Goal: Task Accomplishment & Management: Use online tool/utility

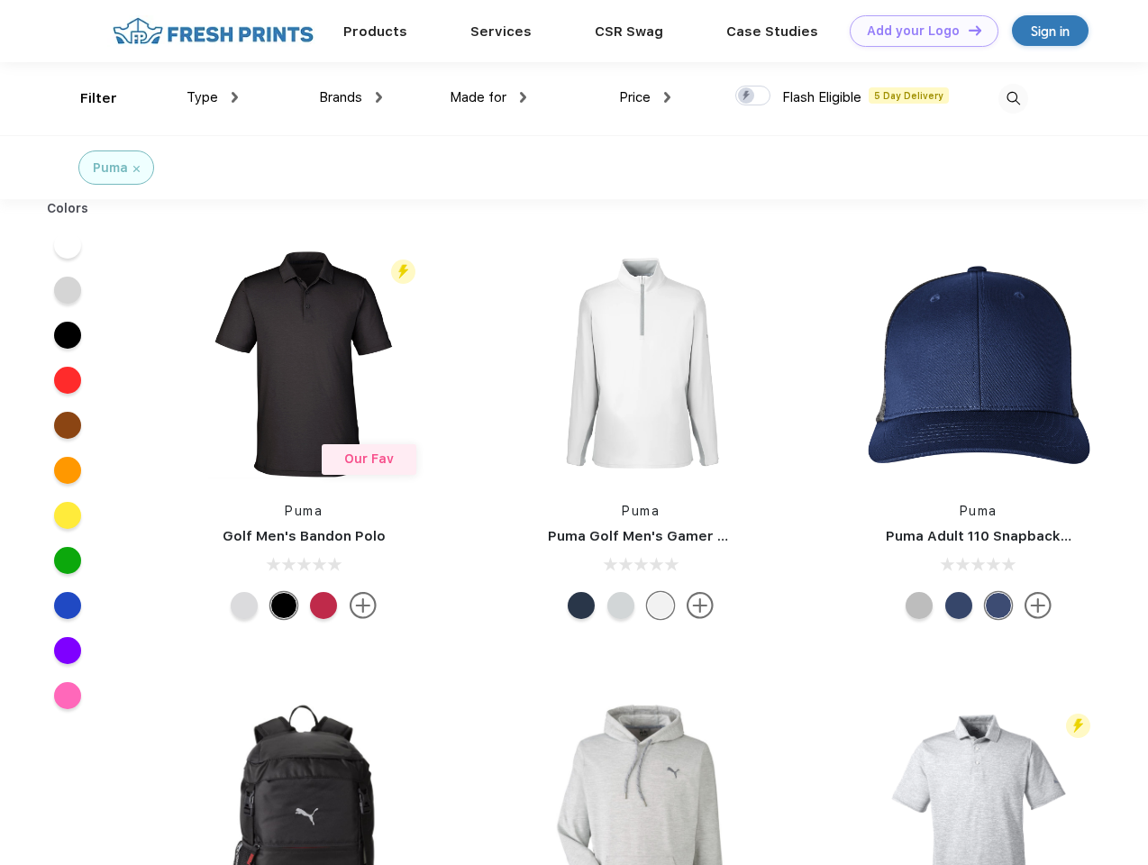
click at [918, 31] on link "Add your Logo Design Tool" at bounding box center [924, 31] width 149 height 32
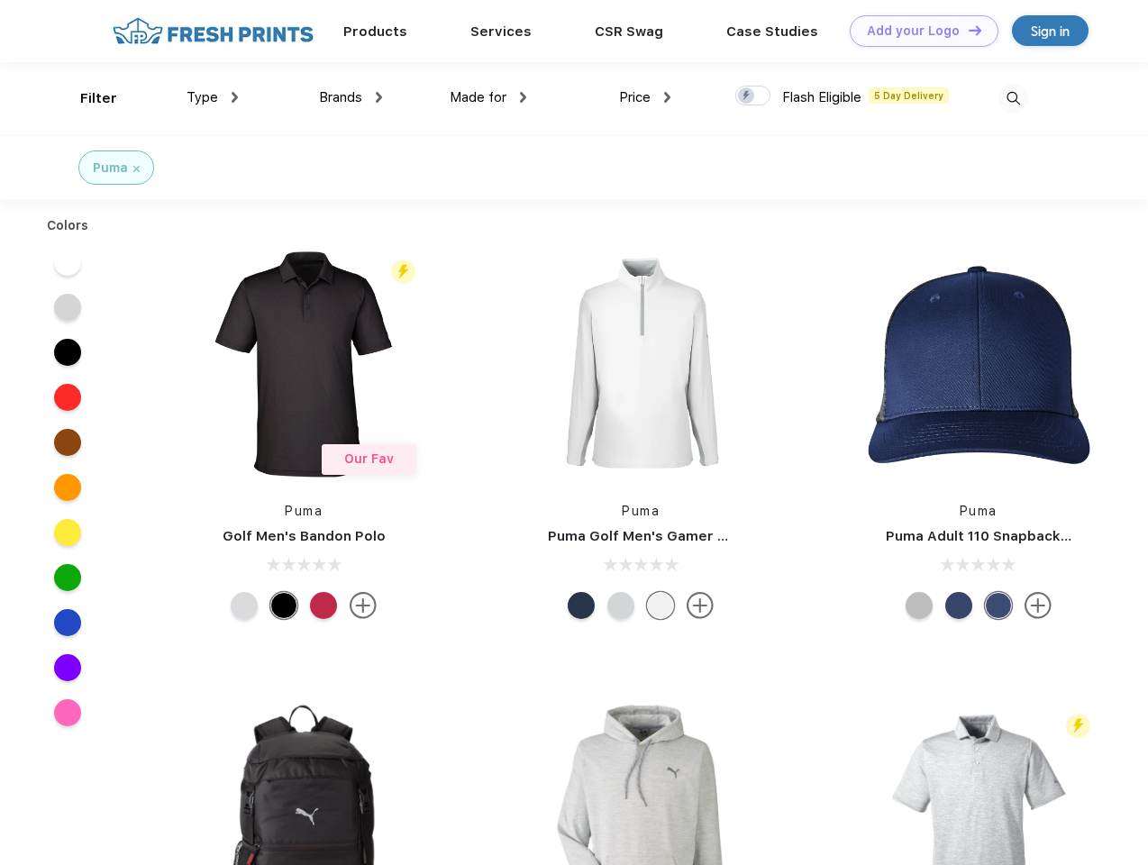
click at [0, 0] on div "Design Tool" at bounding box center [0, 0] width 0 height 0
click at [967, 30] on link "Add your Logo Design Tool" at bounding box center [924, 31] width 149 height 32
click at [87, 98] on div "Filter" at bounding box center [98, 98] width 37 height 21
click at [213, 97] on span "Type" at bounding box center [203, 97] width 32 height 16
click at [351, 97] on span "Brands" at bounding box center [340, 97] width 43 height 16
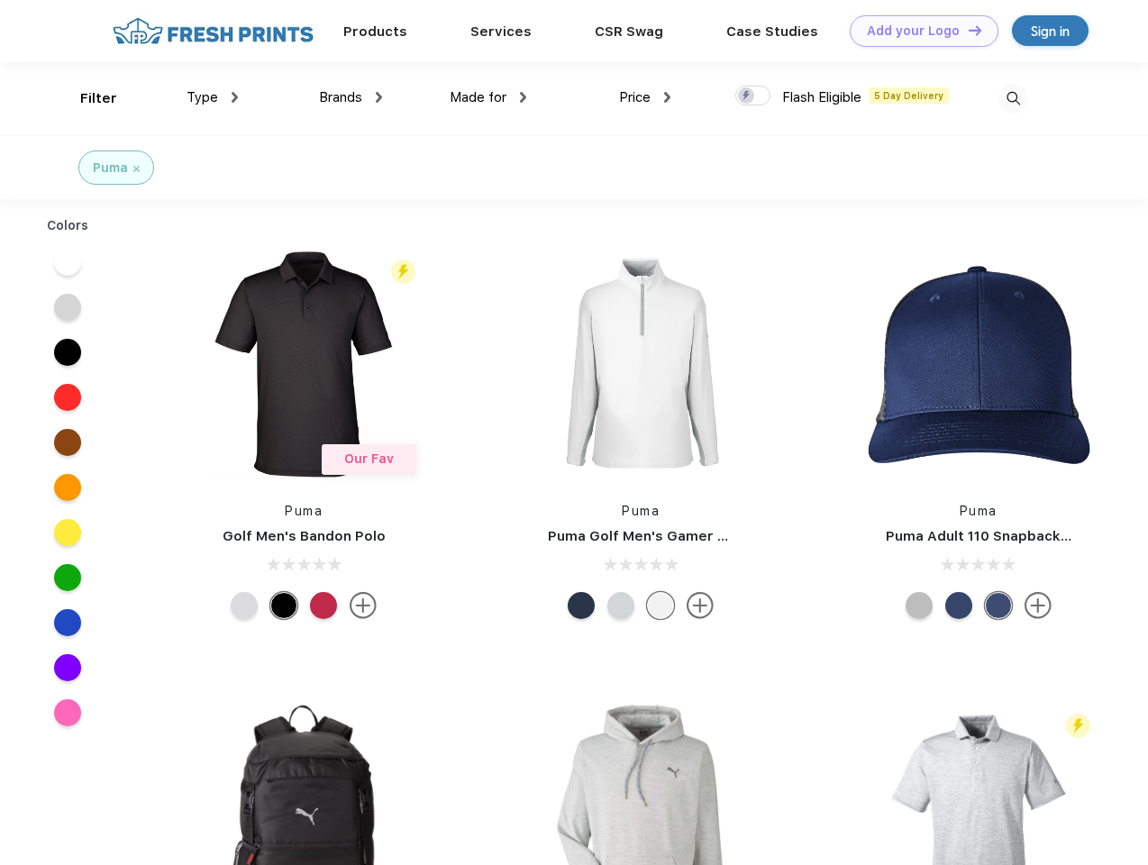
click at [489, 97] on span "Made for" at bounding box center [478, 97] width 57 height 16
click at [645, 97] on span "Price" at bounding box center [635, 97] width 32 height 16
click at [754, 96] on div at bounding box center [753, 96] width 35 height 20
click at [747, 96] on input "checkbox" at bounding box center [742, 91] width 12 height 12
click at [1013, 98] on img at bounding box center [1014, 99] width 30 height 30
